Goal: Transaction & Acquisition: Purchase product/service

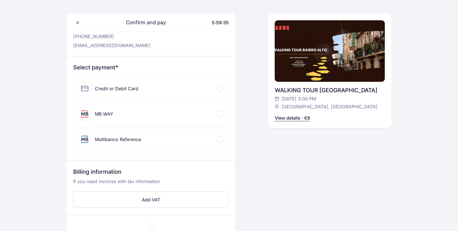
scroll to position [39, 0]
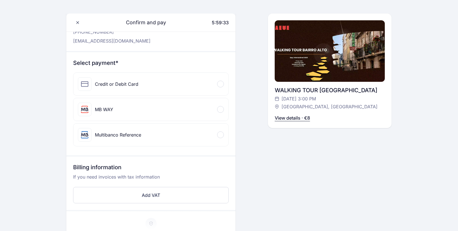
click at [217, 78] on div "Credit or Debit Card" at bounding box center [150, 84] width 155 height 23
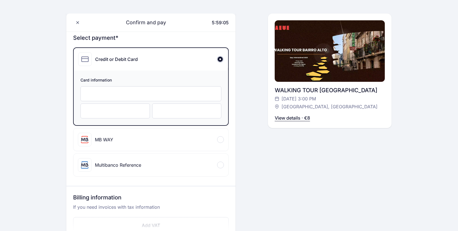
scroll to position [60, 0]
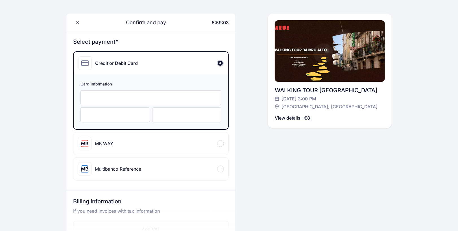
click at [119, 164] on div "Multibanco Reference" at bounding box center [109, 169] width 63 height 14
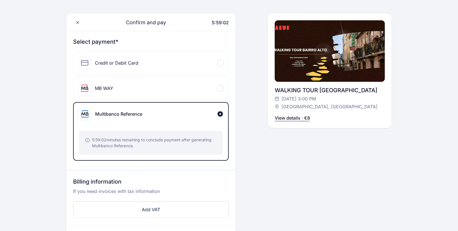
click at [138, 90] on div "MB WAY" at bounding box center [150, 88] width 155 height 23
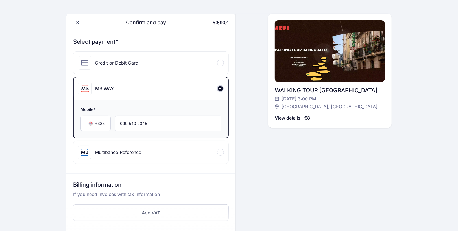
click at [147, 56] on div "Credit or Debit Card" at bounding box center [150, 63] width 155 height 23
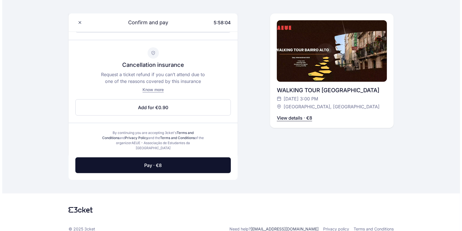
scroll to position [265, 0]
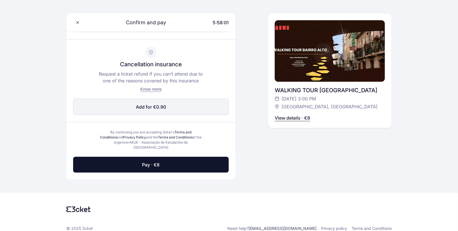
click at [169, 100] on button "Add for €0.90 Edit" at bounding box center [151, 107] width 156 height 16
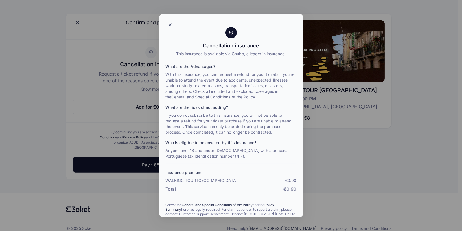
scroll to position [89, 0]
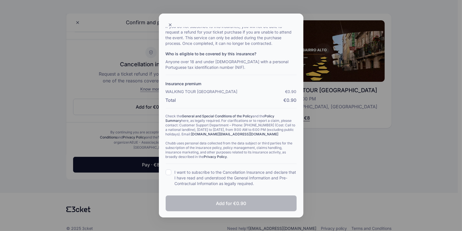
drag, startPoint x: 168, startPoint y: 174, endPoint x: 170, endPoint y: 171, distance: 3.4
click at [170, 171] on input "I want to subscribe to the Cancellation Insurance and declare that I have read …" at bounding box center [169, 173] width 6 height 6
checkbox input "true"
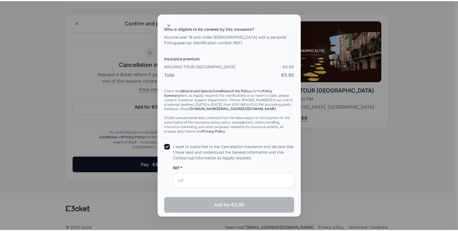
scroll to position [116, 0]
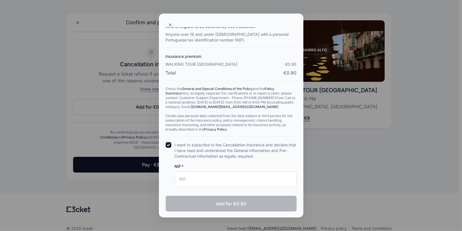
click at [170, 171] on div "What are the Advantages? With this insurance, you can request a refund for your…" at bounding box center [231, 63] width 131 height 247
click at [171, 25] on icon at bounding box center [170, 25] width 5 height 5
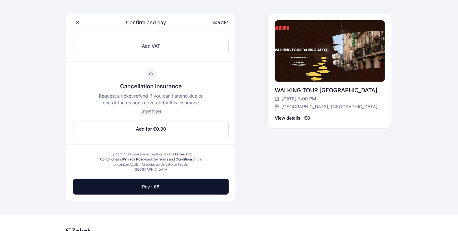
scroll to position [265, 0]
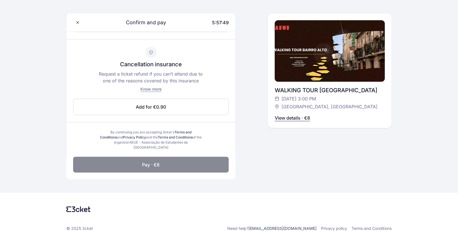
click at [145, 157] on button "Pay · €8" at bounding box center [151, 165] width 156 height 16
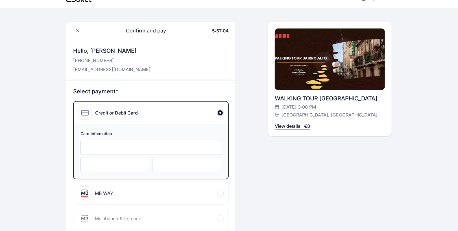
scroll to position [0, 0]
